Goal: Navigation & Orientation: Find specific page/section

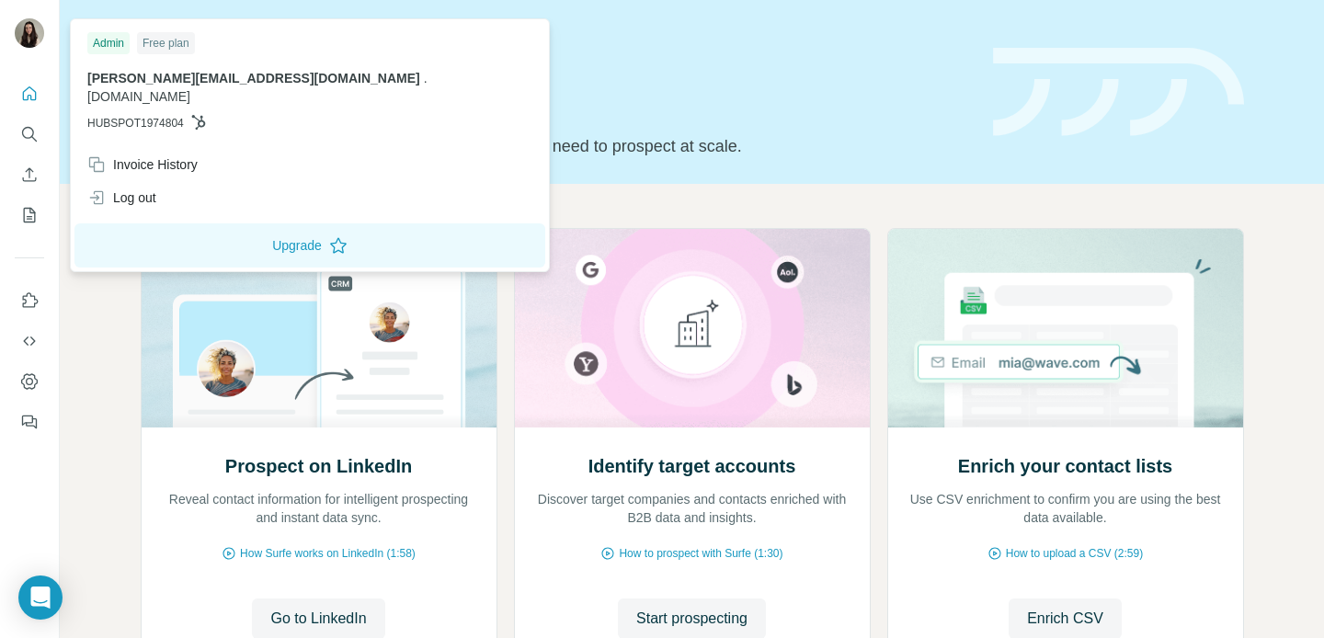
click at [19, 23] on img at bounding box center [29, 32] width 29 height 29
click at [34, 381] on icon "Dashboard" at bounding box center [29, 381] width 18 height 18
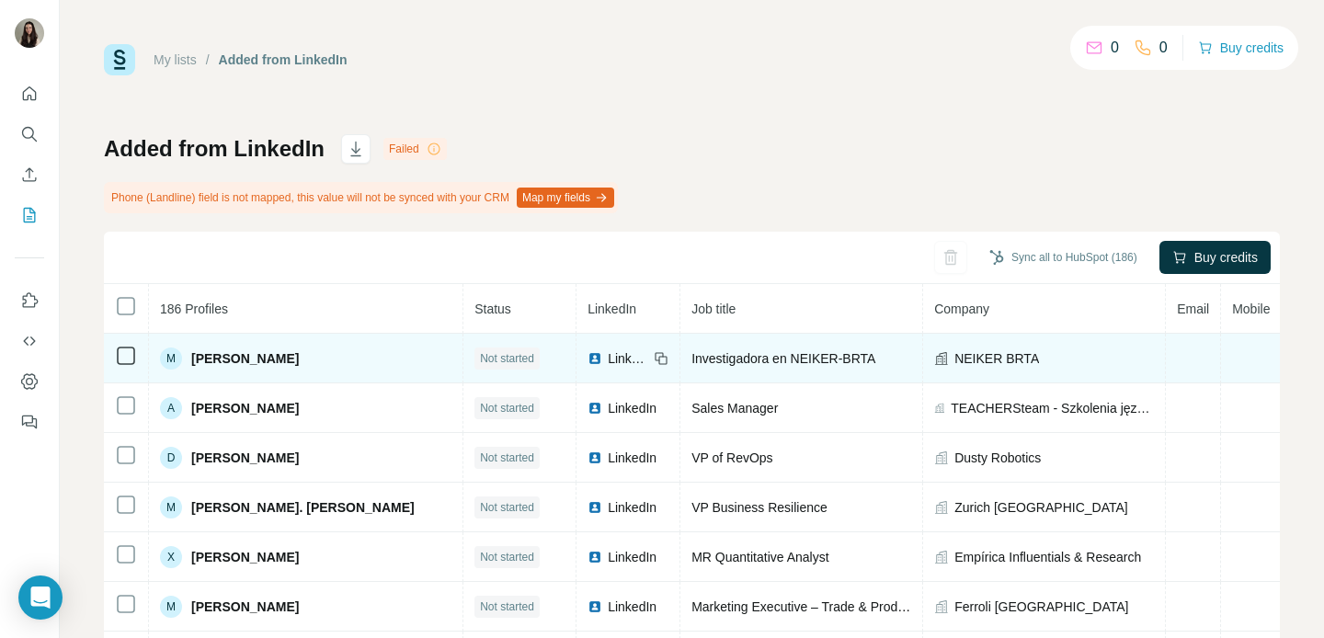
scroll to position [0, 220]
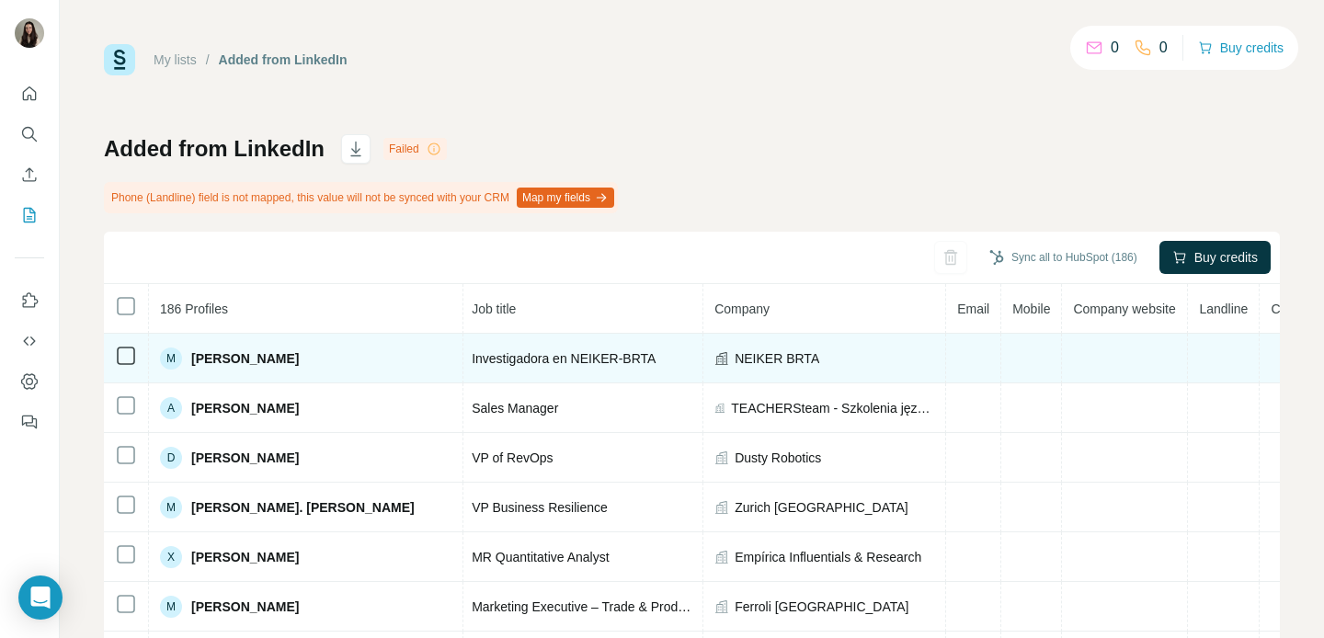
click at [1259, 358] on td at bounding box center [1292, 359] width 67 height 50
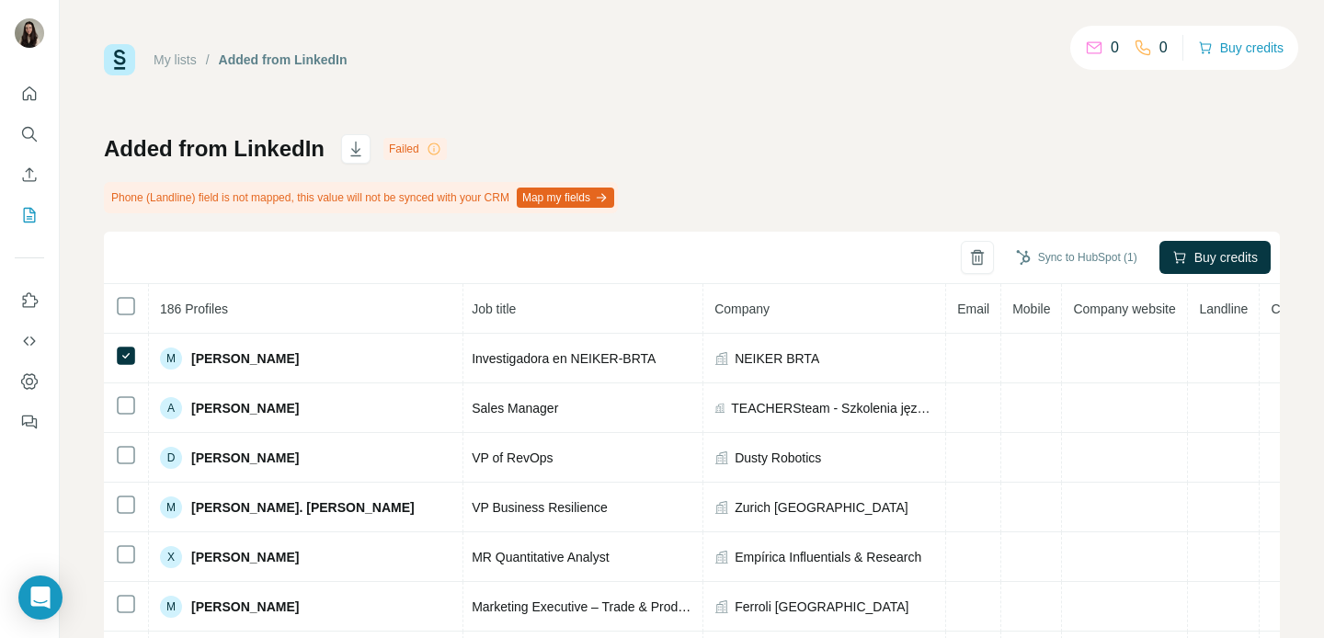
click at [176, 67] on link "My lists" at bounding box center [174, 59] width 43 height 15
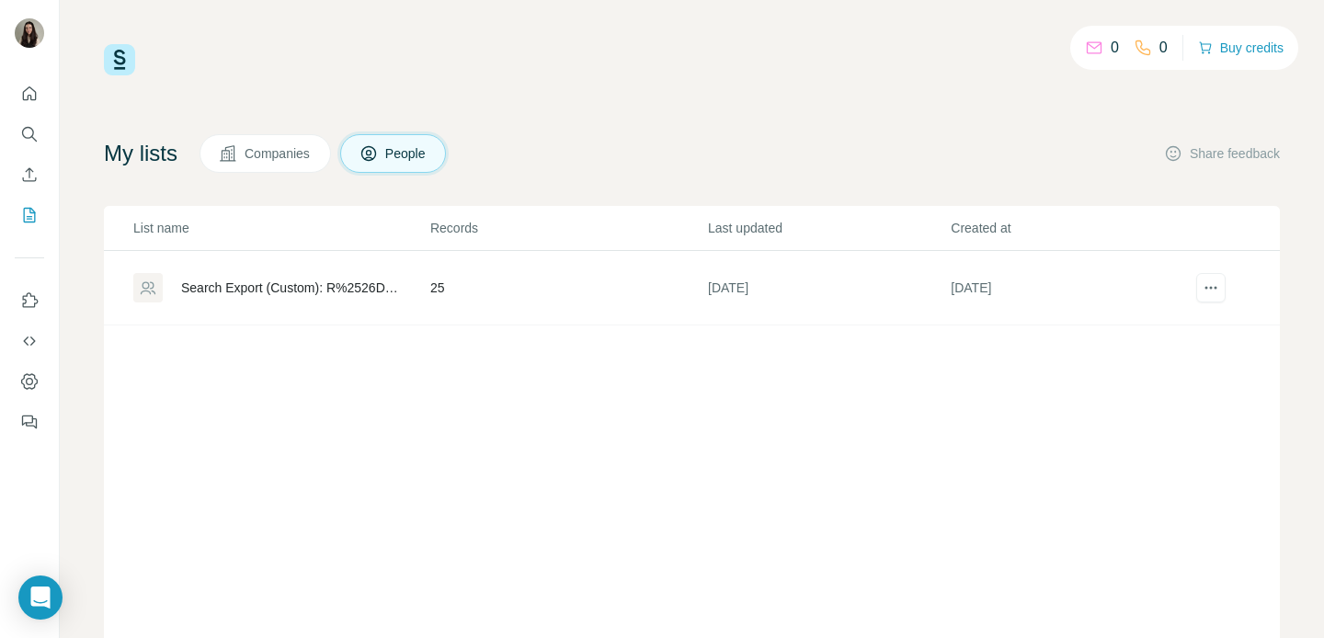
click at [291, 290] on div "Search Export (Custom): R%2526D manager - [DATE] 08:49" at bounding box center [290, 288] width 218 height 18
